Goal: Task Accomplishment & Management: Manage account settings

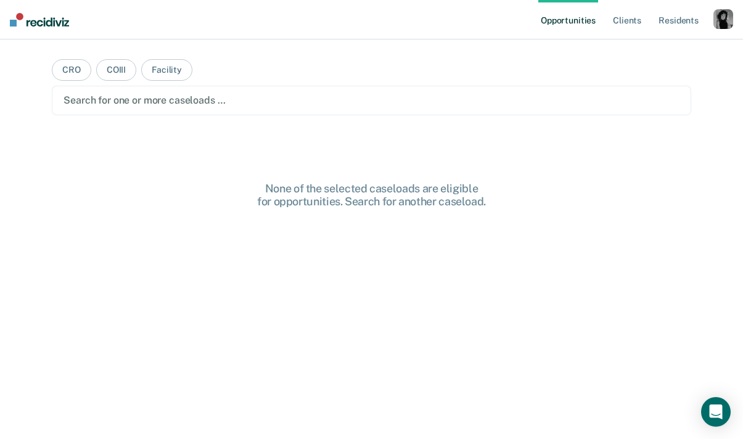
click at [724, 20] on div "button" at bounding box center [724, 19] width 20 height 20
click at [637, 52] on link "Profile" at bounding box center [673, 50] width 99 height 10
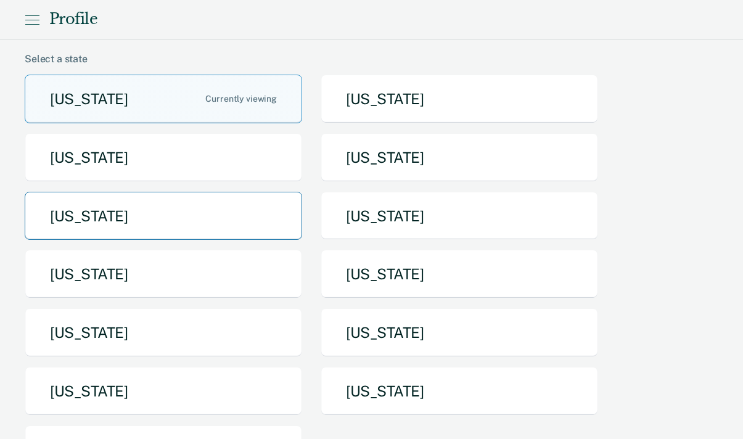
scroll to position [171, 0]
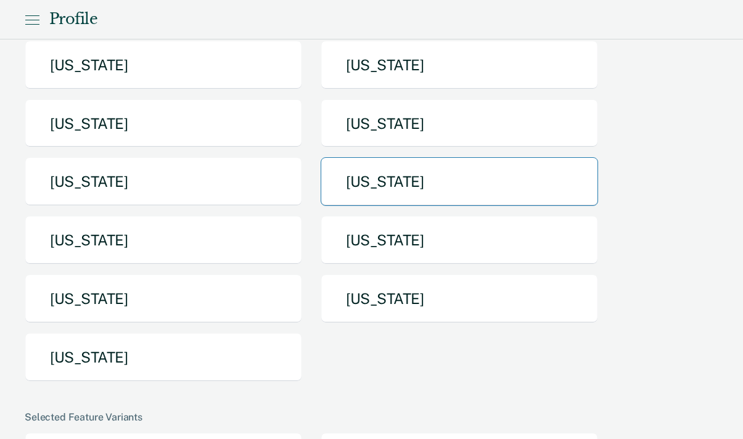
click at [352, 191] on button "[US_STATE]" at bounding box center [460, 181] width 278 height 49
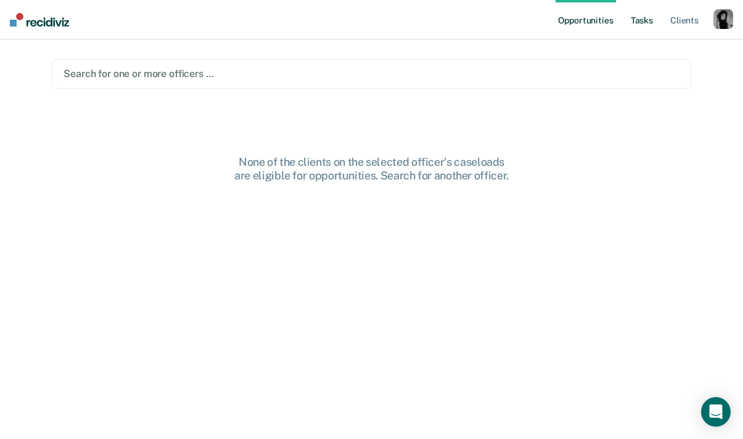
click at [635, 21] on link "Tasks" at bounding box center [642, 19] width 27 height 39
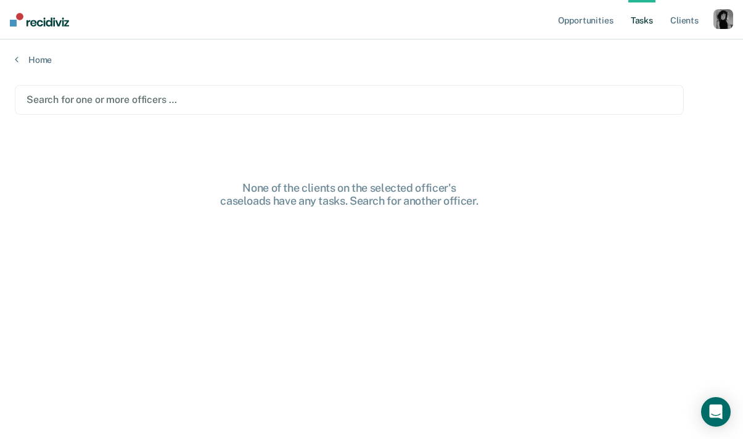
click at [155, 101] on div at bounding box center [350, 100] width 646 height 14
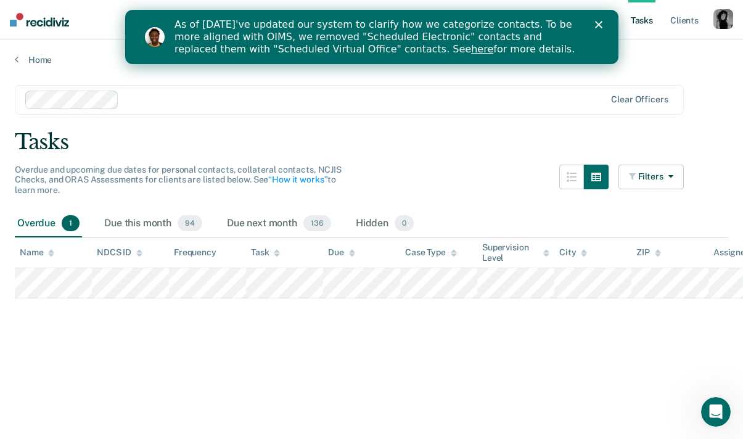
click at [598, 23] on polygon "Close" at bounding box center [598, 24] width 7 height 7
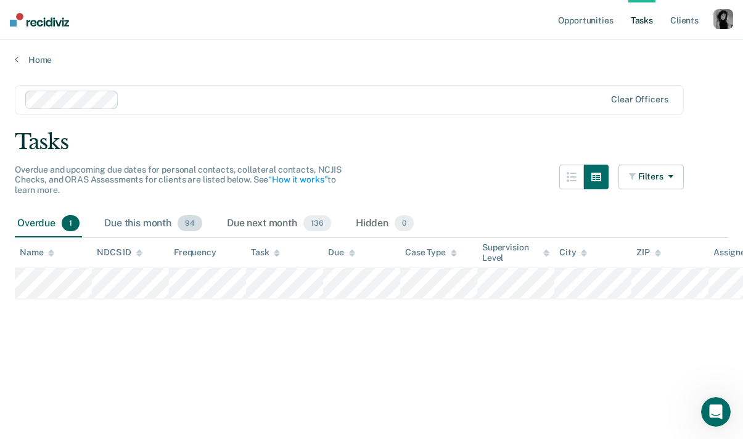
click at [157, 221] on div "Due this month 94" at bounding box center [153, 223] width 103 height 27
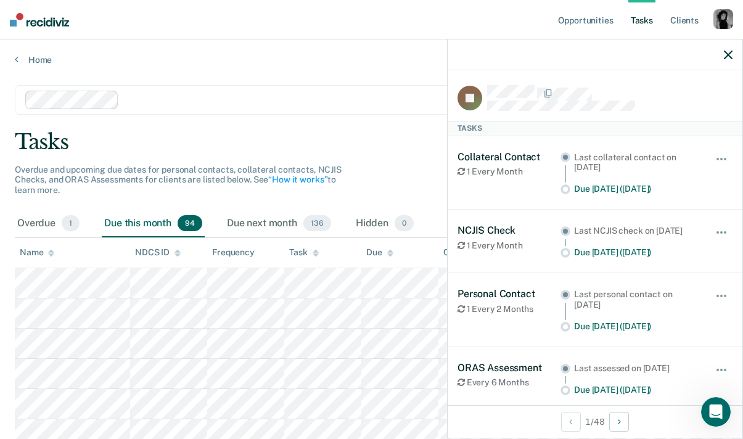
scroll to position [43, 0]
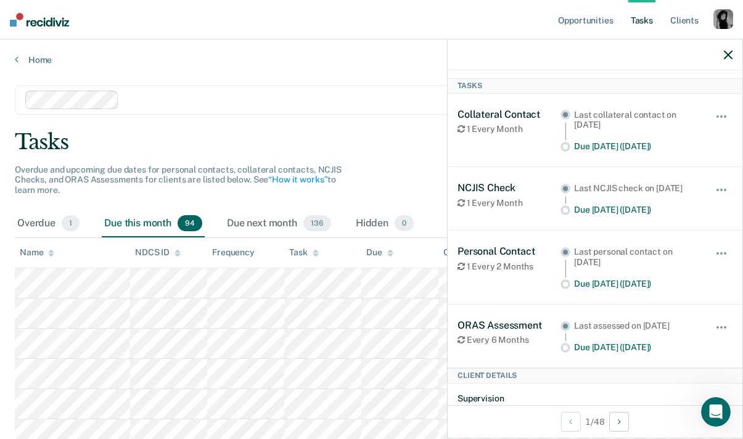
click at [728, 64] on div at bounding box center [595, 54] width 295 height 31
click at [731, 53] on icon "button" at bounding box center [728, 55] width 9 height 9
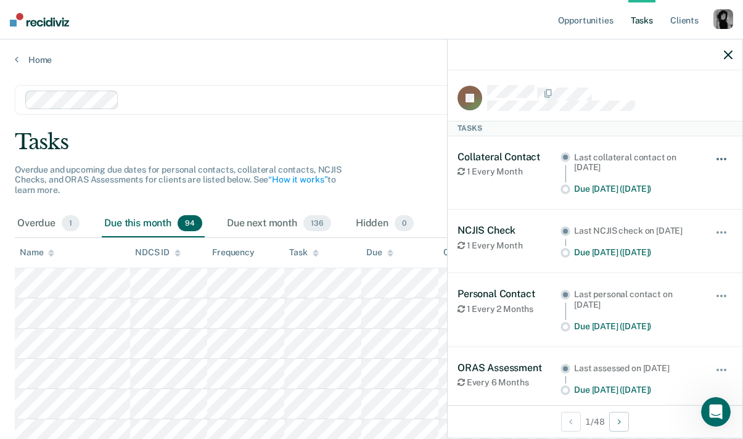
click at [722, 158] on span "button" at bounding box center [721, 159] width 2 height 2
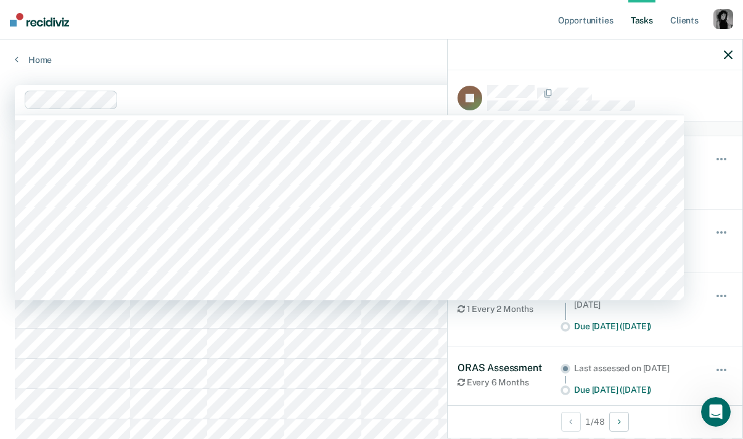
click at [400, 99] on div at bounding box center [364, 100] width 482 height 14
click at [360, 26] on nav "Opportunities Tasks Client s Profile How it works Log Out" at bounding box center [371, 19] width 743 height 39
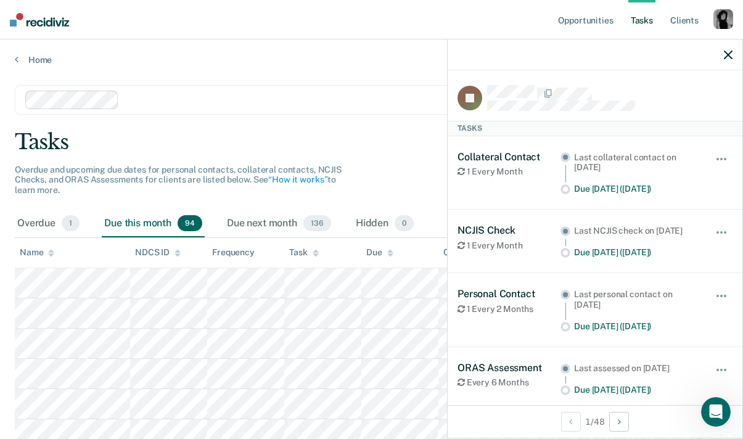
click at [733, 61] on div at bounding box center [595, 54] width 295 height 31
click at [732, 57] on icon "button" at bounding box center [728, 55] width 9 height 9
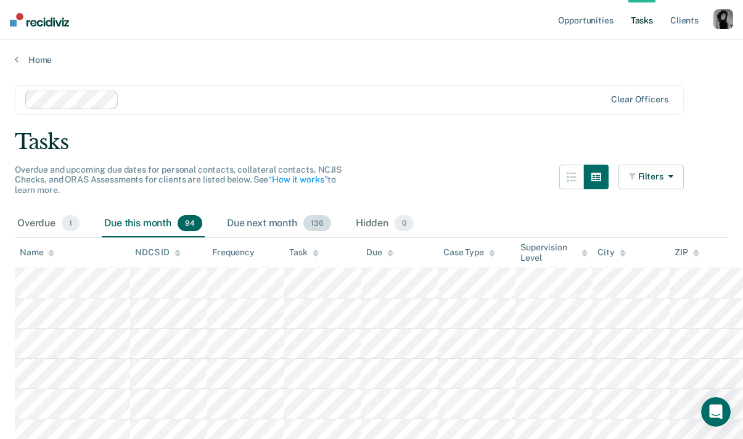
click at [256, 222] on div "Due next month 136" at bounding box center [279, 223] width 109 height 27
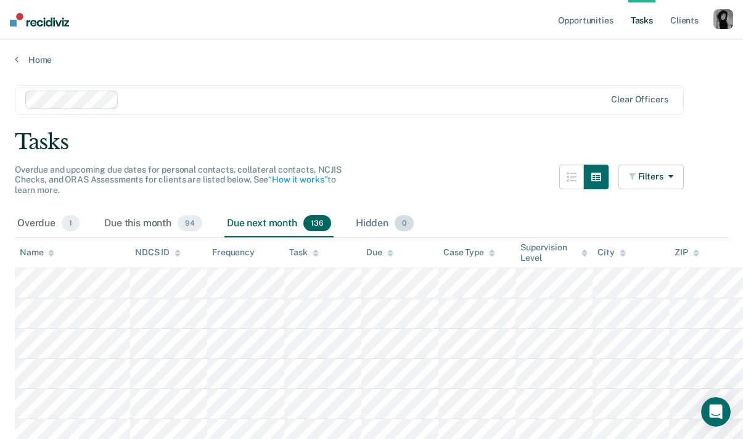
click at [373, 220] on div "Hidden 0" at bounding box center [384, 223] width 63 height 27
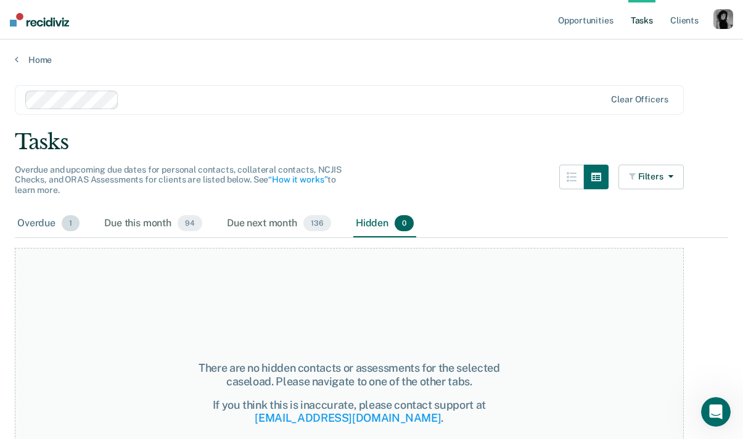
click at [30, 221] on div "Overdue 1" at bounding box center [48, 223] width 67 height 27
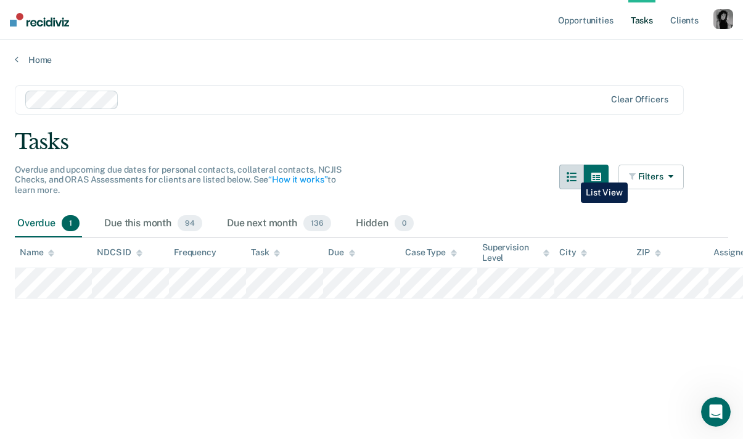
click at [572, 173] on icon "button" at bounding box center [572, 177] width 10 height 10
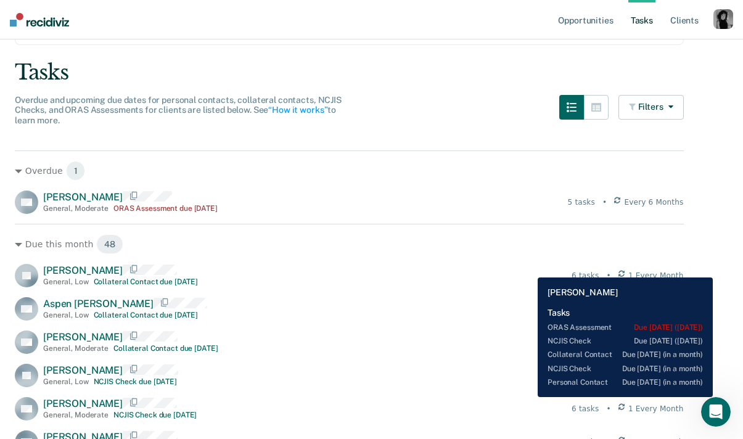
scroll to position [71, 0]
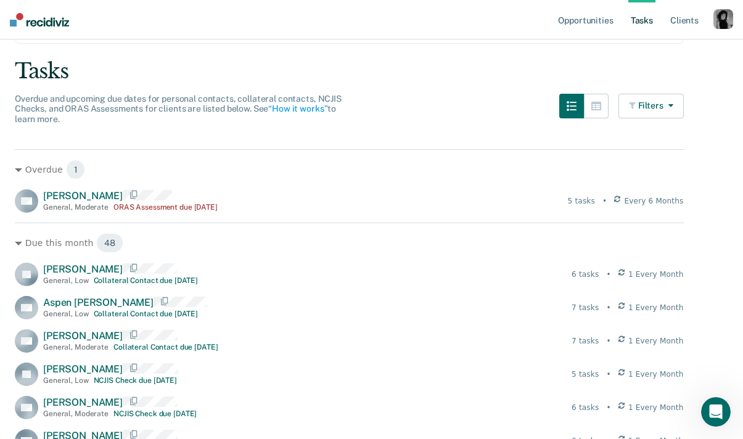
click at [675, 100] on button "Filters" at bounding box center [651, 106] width 65 height 25
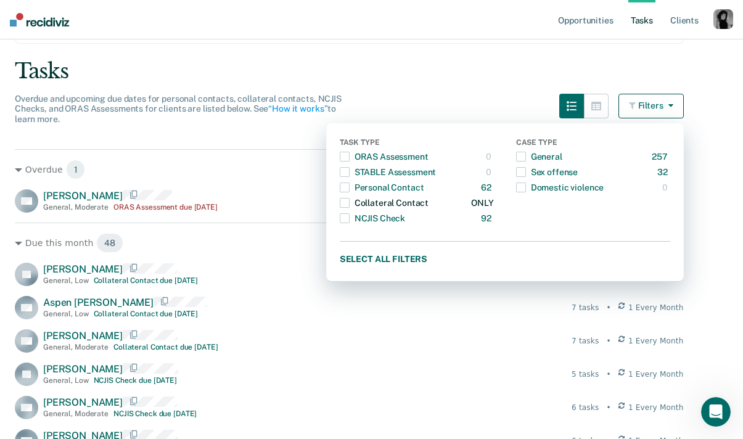
click at [411, 200] on div "Collateral Contact" at bounding box center [384, 203] width 89 height 20
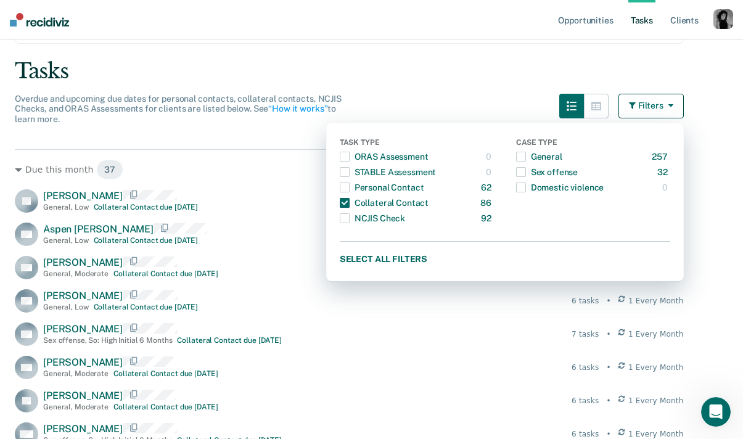
click at [432, 75] on div "Tasks" at bounding box center [372, 71] width 714 height 25
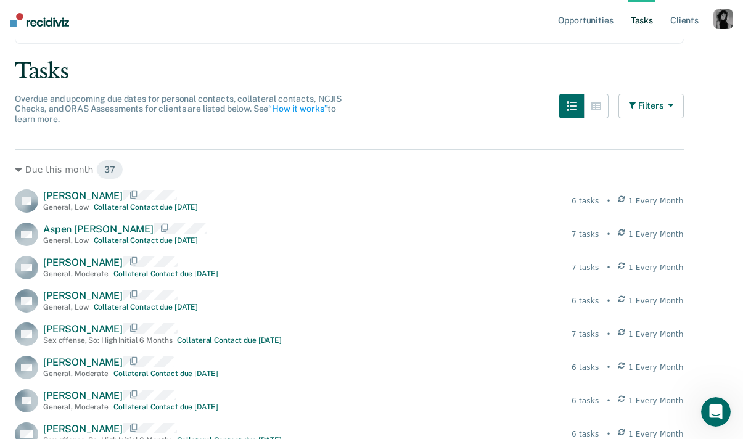
click at [632, 98] on button "Filters" at bounding box center [651, 106] width 65 height 25
